Goal: Find specific page/section: Find specific page/section

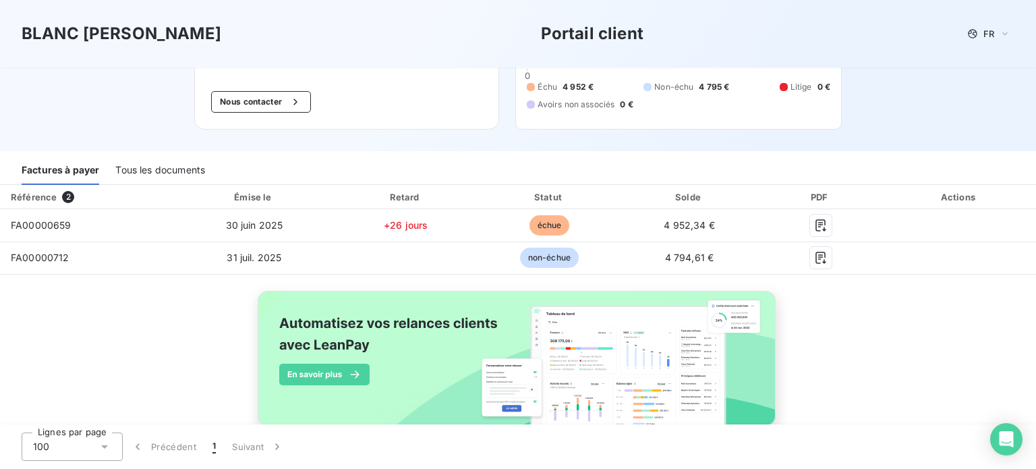
scroll to position [123, 0]
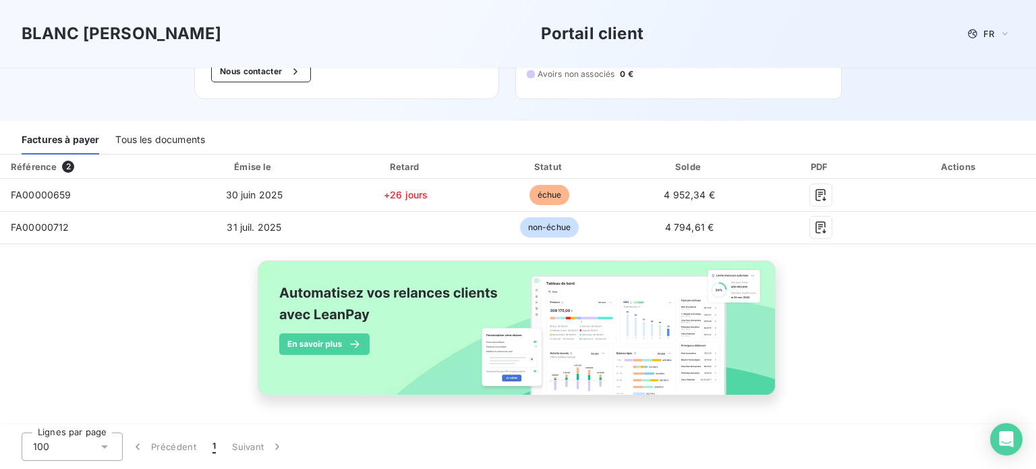
click at [174, 138] on div "Tous les documents" at bounding box center [160, 140] width 90 height 28
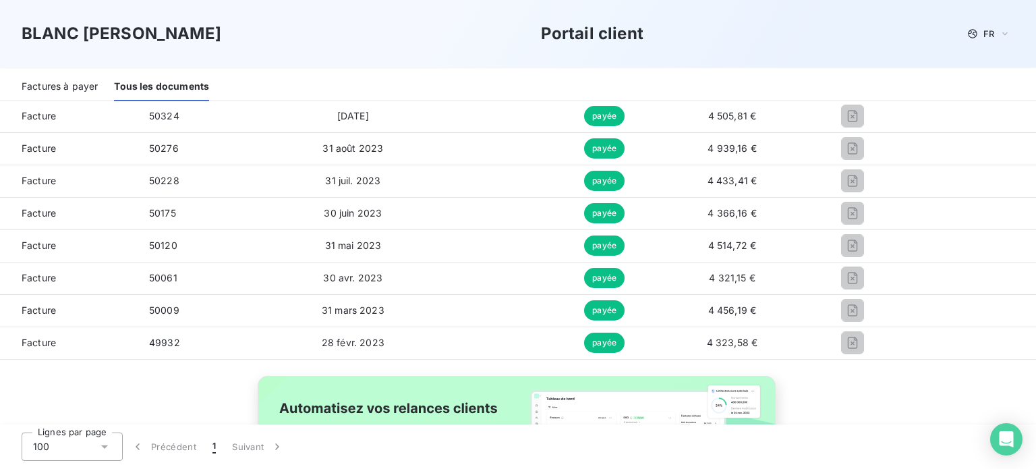
scroll to position [1127, 0]
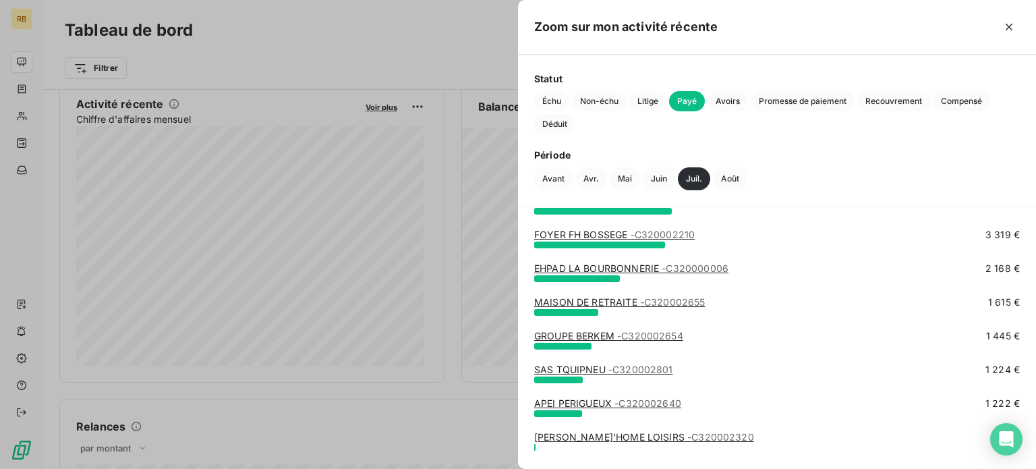
scroll to position [191, 0]
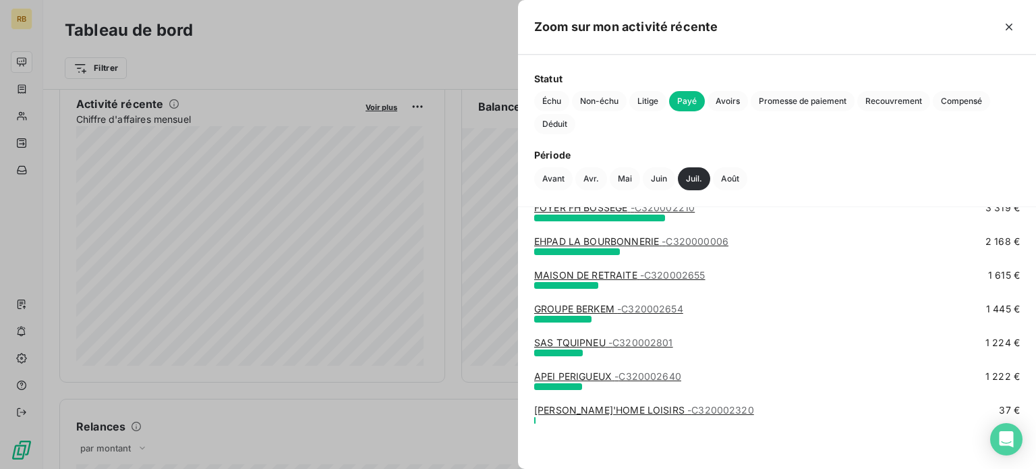
click at [340, 237] on div at bounding box center [518, 234] width 1036 height 469
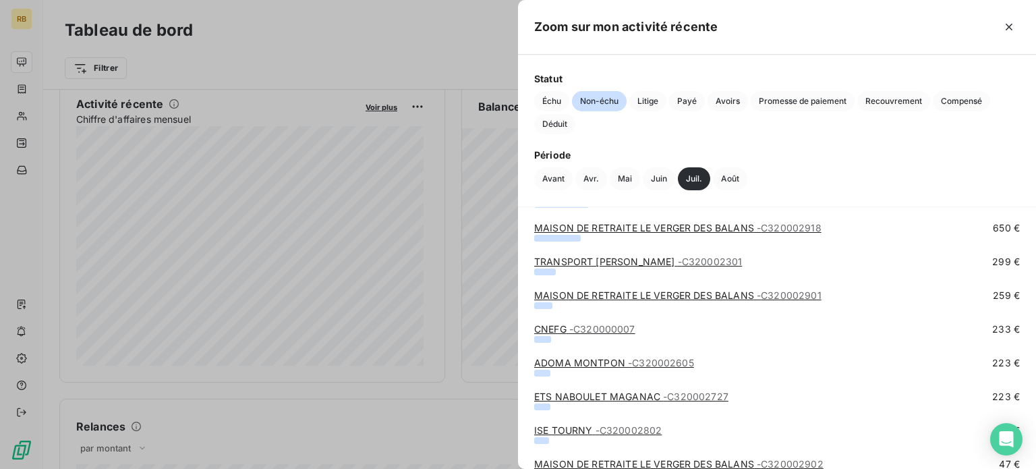
scroll to position [528, 0]
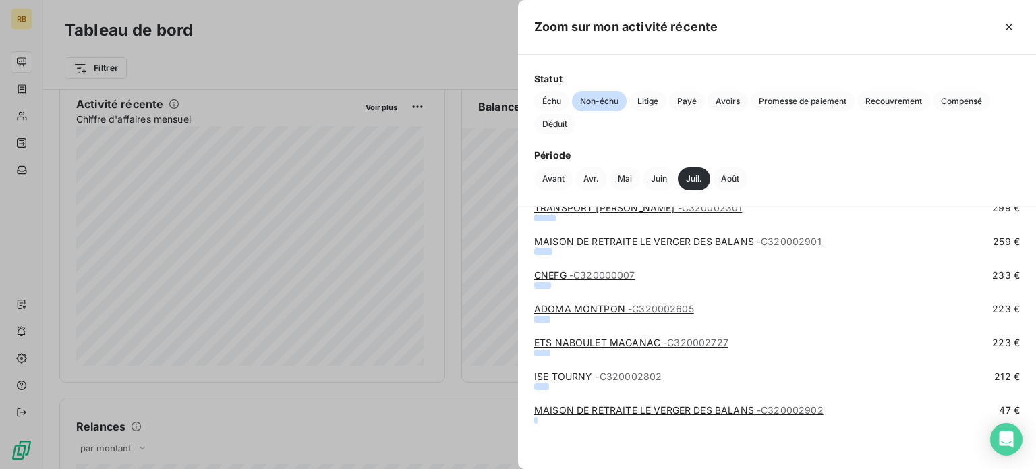
click at [403, 208] on div at bounding box center [518, 234] width 1036 height 469
